Goal: Task Accomplishment & Management: Use online tool/utility

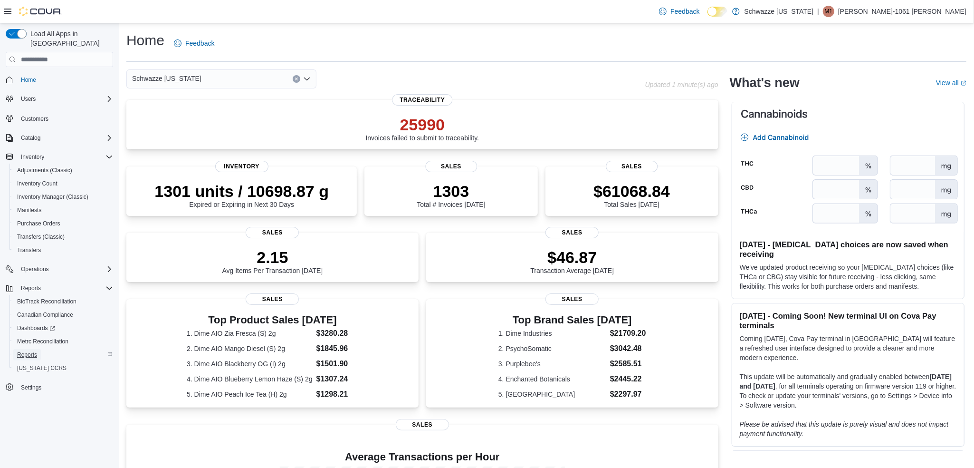
click at [26, 351] on span "Reports" at bounding box center [27, 355] width 20 height 8
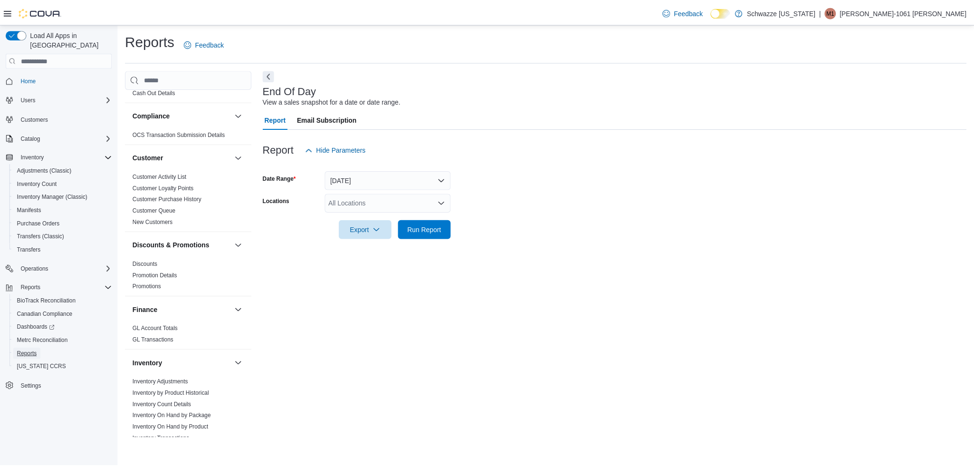
scroll to position [71, 0]
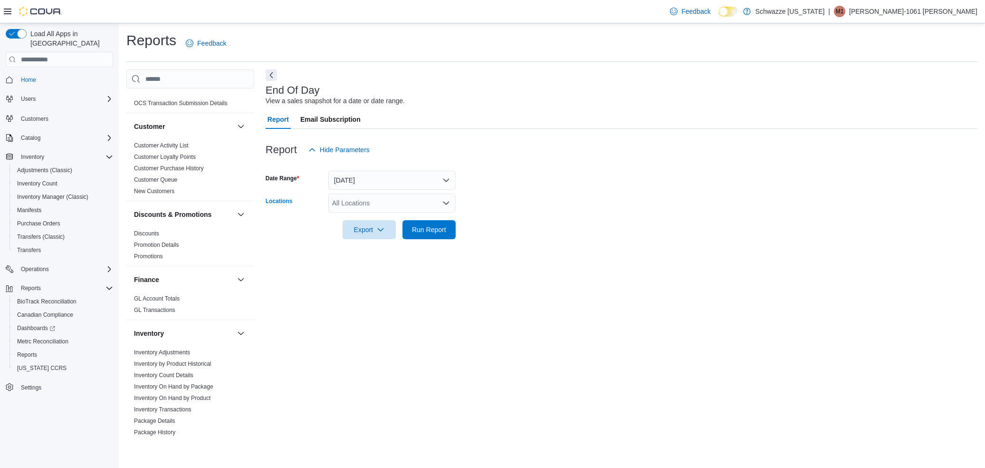
click at [355, 204] on div "All Locations" at bounding box center [391, 202] width 127 height 19
type input "***"
drag, startPoint x: 366, startPoint y: 232, endPoint x: 476, endPoint y: 166, distance: 128.1
click at [372, 229] on span "RGO 2 West Side" at bounding box center [380, 233] width 53 height 10
drag, startPoint x: 639, startPoint y: 88, endPoint x: 634, endPoint y: 93, distance: 6.4
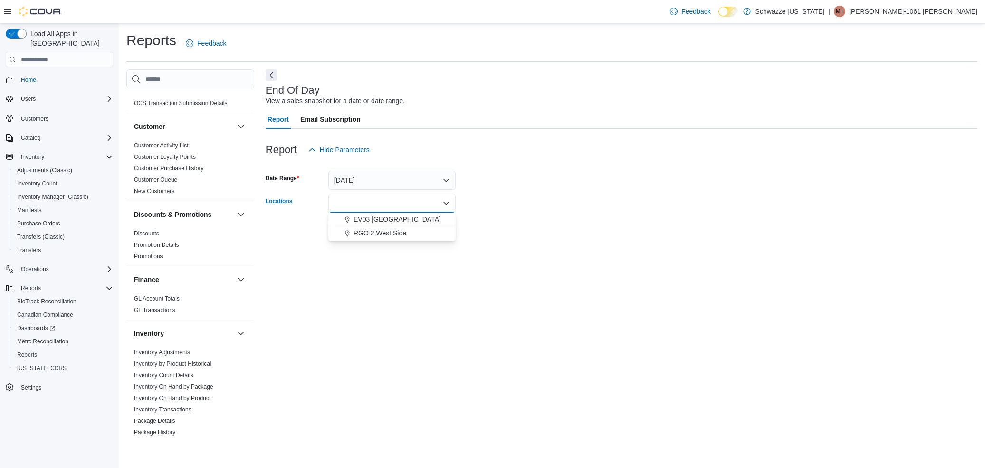
click at [634, 93] on div "End Of Day View a sales snapshot for a date or date range." at bounding box center [619, 95] width 707 height 21
click at [437, 233] on span "Run Report" at bounding box center [429, 229] width 34 height 10
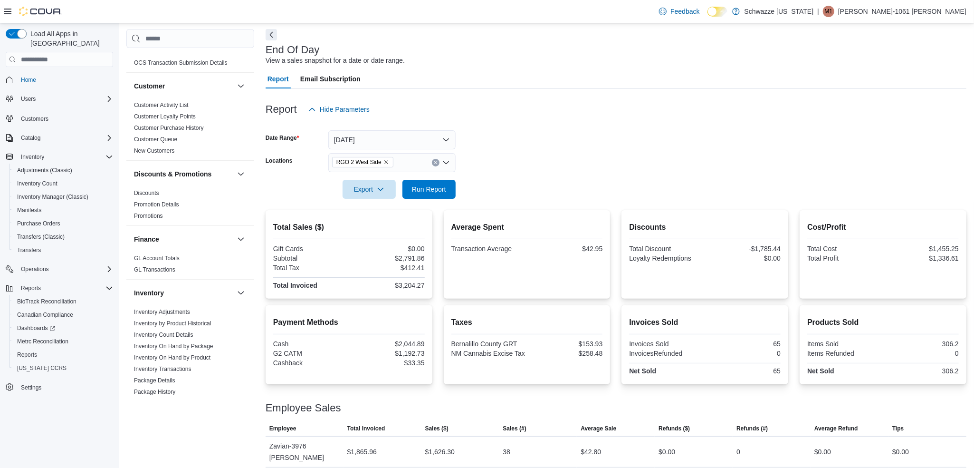
scroll to position [75, 0]
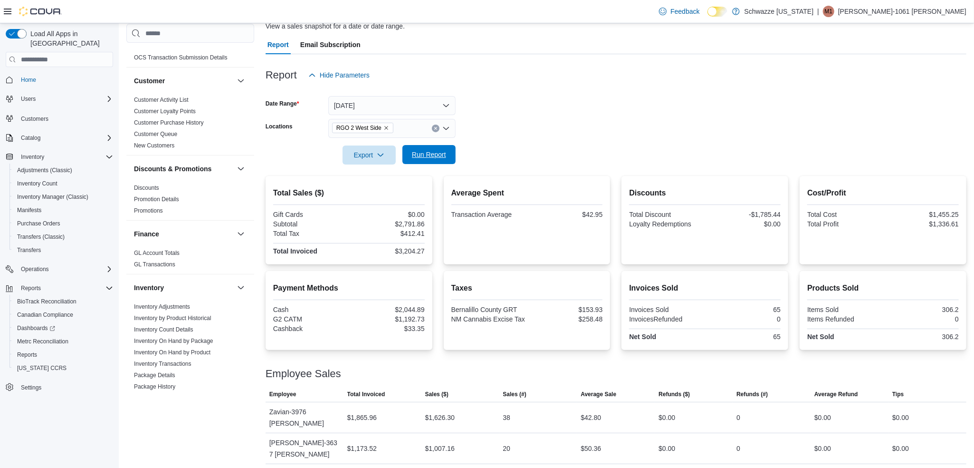
click at [431, 160] on span "Run Report" at bounding box center [429, 154] width 42 height 19
drag, startPoint x: 422, startPoint y: 412, endPoint x: 474, endPoint y: 400, distance: 52.7
click at [474, 400] on table "This table contains 3 rows. Employee Total Invoiced Sales ($) Sales (#) Average…" at bounding box center [616, 441] width 701 height 108
click at [470, 410] on div "$1,727.70" at bounding box center [460, 417] width 78 height 19
